Goal: Information Seeking & Learning: Compare options

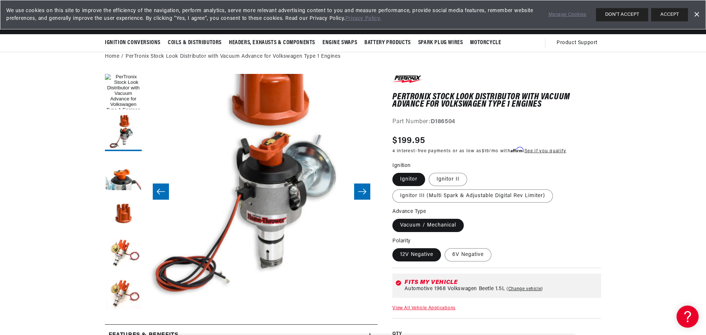
scroll to position [0, 223]
click at [405, 195] on label "Ignitor III (Multi Spark & Adjustable Digital Rev Limiter)" at bounding box center [472, 195] width 160 height 13
click at [471, 172] on input "Ignitor III (Multi Spark & Adjustable Digital Rev Limiter)" at bounding box center [471, 171] width 0 height 0
radio input "true"
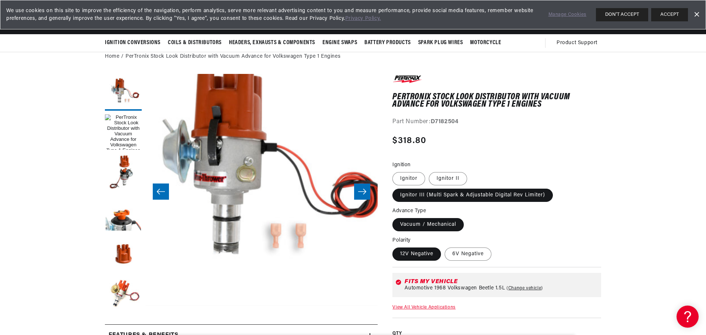
scroll to position [23, 0]
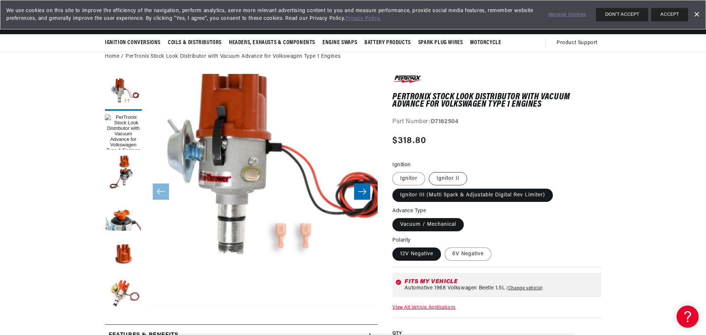
click at [451, 175] on label "Ignitor II" at bounding box center [448, 178] width 38 height 13
click at [429, 171] on input "Ignitor II" at bounding box center [429, 171] width 0 height 0
radio input "true"
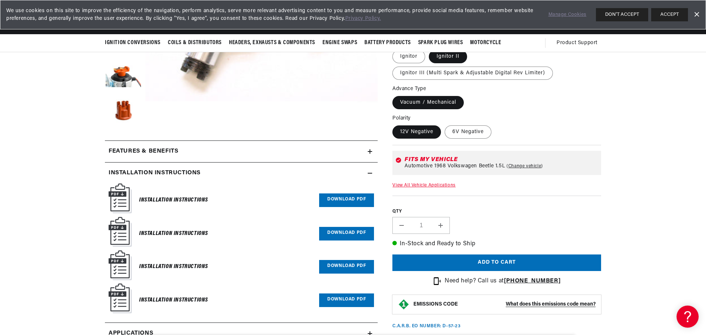
scroll to position [110, 0]
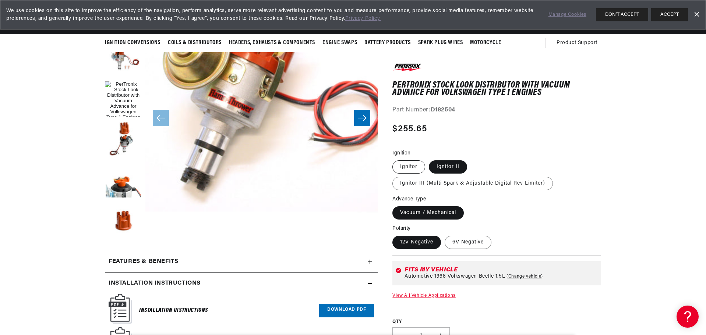
click at [413, 164] on label "Ignitor" at bounding box center [408, 167] width 33 height 13
click at [394, 160] on input "Ignitor" at bounding box center [394, 159] width 0 height 0
radio input "true"
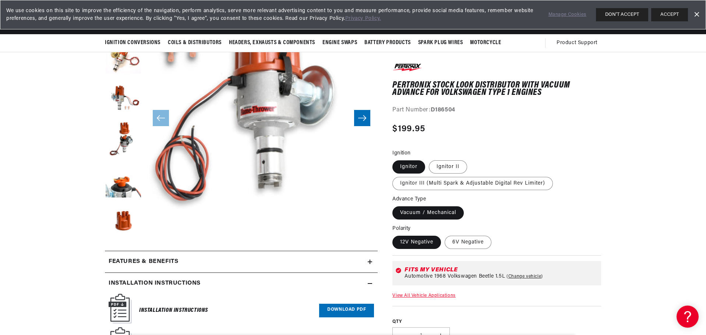
click at [432, 272] on div "Fits my vehicle" at bounding box center [501, 270] width 194 height 6
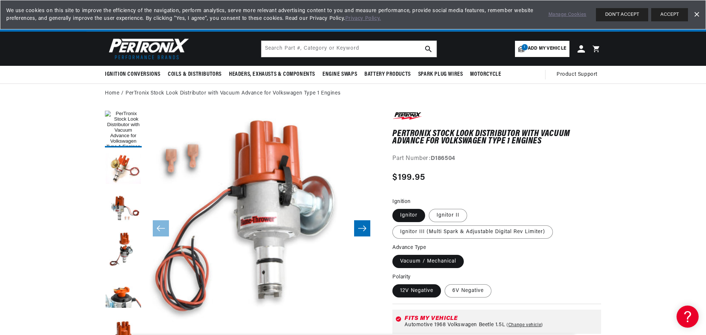
scroll to position [0, 223]
click at [445, 262] on label "Vacuum / Mechanical" at bounding box center [427, 261] width 71 height 13
click at [394, 254] on input "Vacuum / Mechanical" at bounding box center [394, 254] width 0 height 0
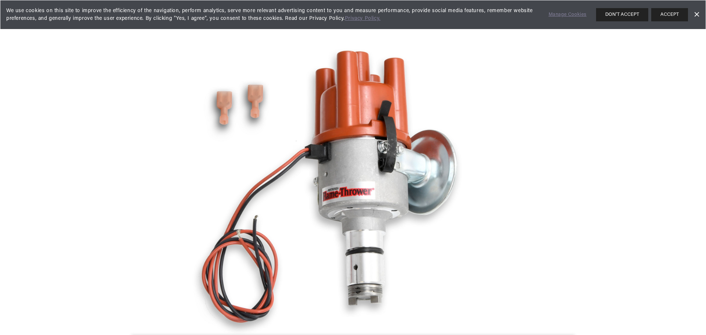
scroll to position [39, 0]
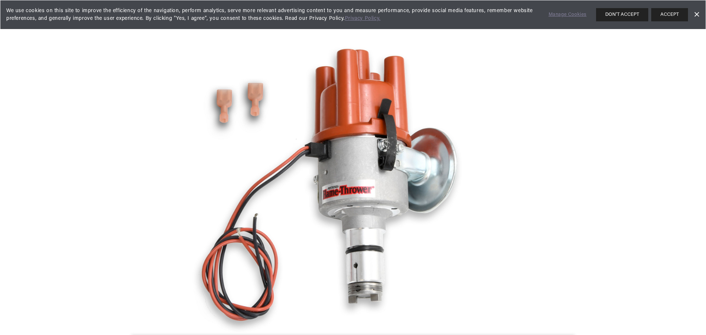
click at [337, 197] on img "Media gallery" at bounding box center [353, 167] width 397 height 397
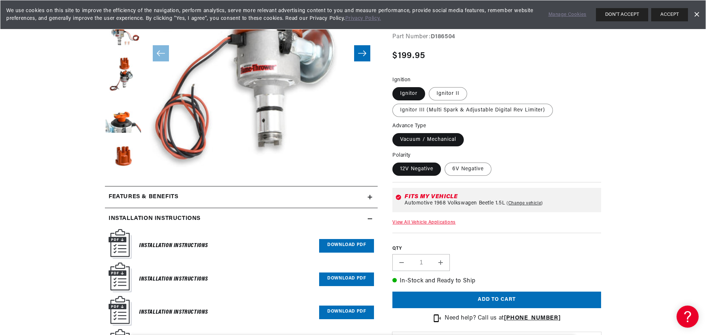
scroll to position [0, 223]
